Goal: Task Accomplishment & Management: Use online tool/utility

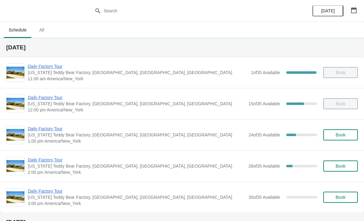
click at [47, 127] on span "Daily Factory Tour" at bounding box center [136, 128] width 217 height 6
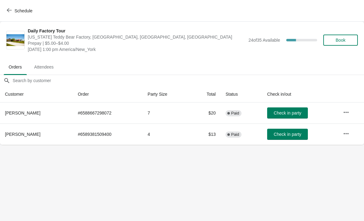
click at [291, 115] on span "Check in party" at bounding box center [286, 112] width 27 height 5
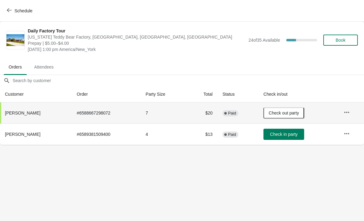
click at [9, 12] on icon "button" at bounding box center [9, 10] width 5 height 5
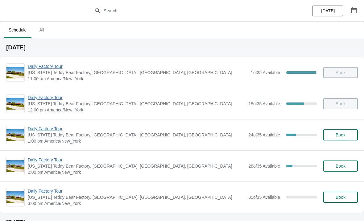
click at [41, 131] on span "Daily Factory Tour" at bounding box center [136, 128] width 217 height 6
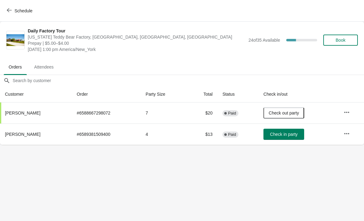
click at [278, 137] on button "Check in party" at bounding box center [283, 134] width 41 height 11
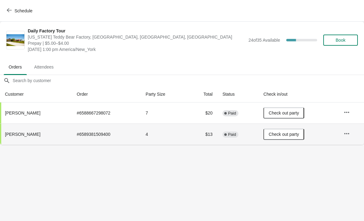
click at [277, 137] on button "Check out party" at bounding box center [283, 134] width 41 height 11
click at [282, 134] on span "Check in party" at bounding box center [283, 134] width 27 height 5
click at [10, 11] on icon "button" at bounding box center [9, 10] width 5 height 5
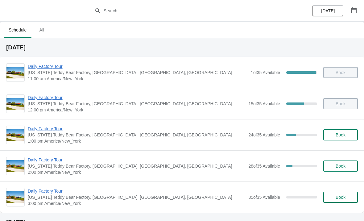
click at [44, 162] on span "Daily Factory Tour" at bounding box center [136, 160] width 217 height 6
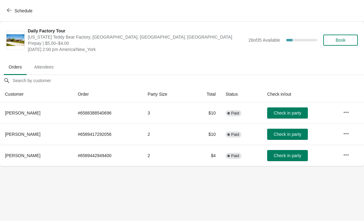
click at [8, 10] on icon "button" at bounding box center [9, 10] width 5 height 5
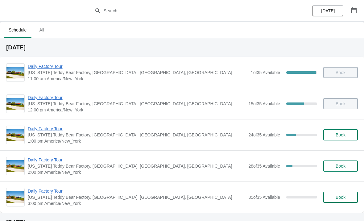
click at [45, 193] on span "Daily Factory Tour" at bounding box center [136, 191] width 217 height 6
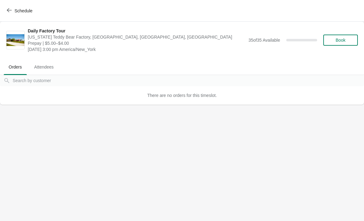
click at [15, 15] on button "Schedule" at bounding box center [20, 10] width 34 height 11
